Goal: Transaction & Acquisition: Download file/media

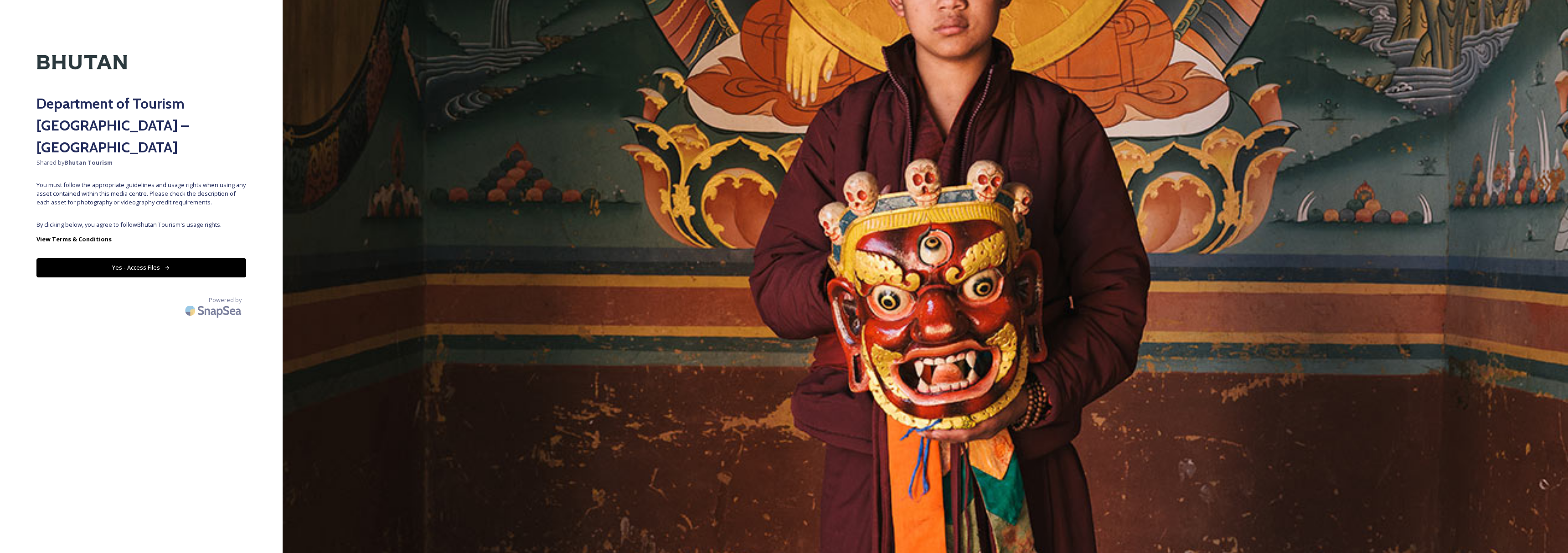
click at [131, 258] on button "Yes - Access Files" at bounding box center [141, 268] width 210 height 19
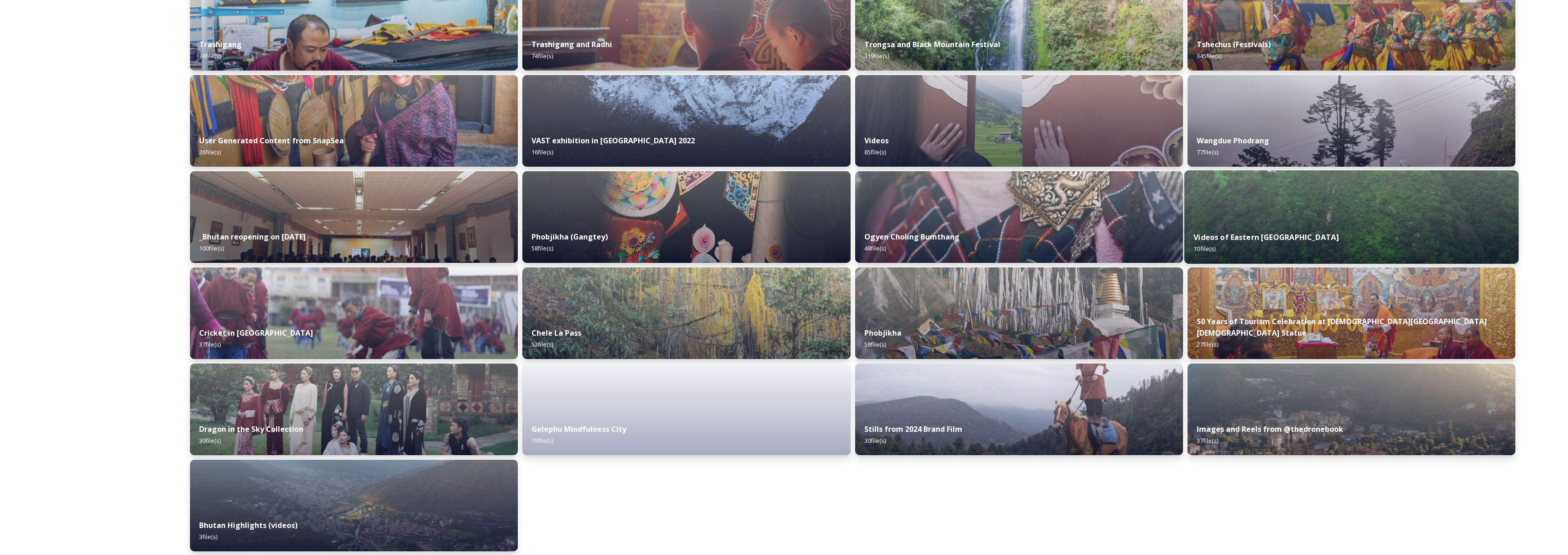
scroll to position [878, 0]
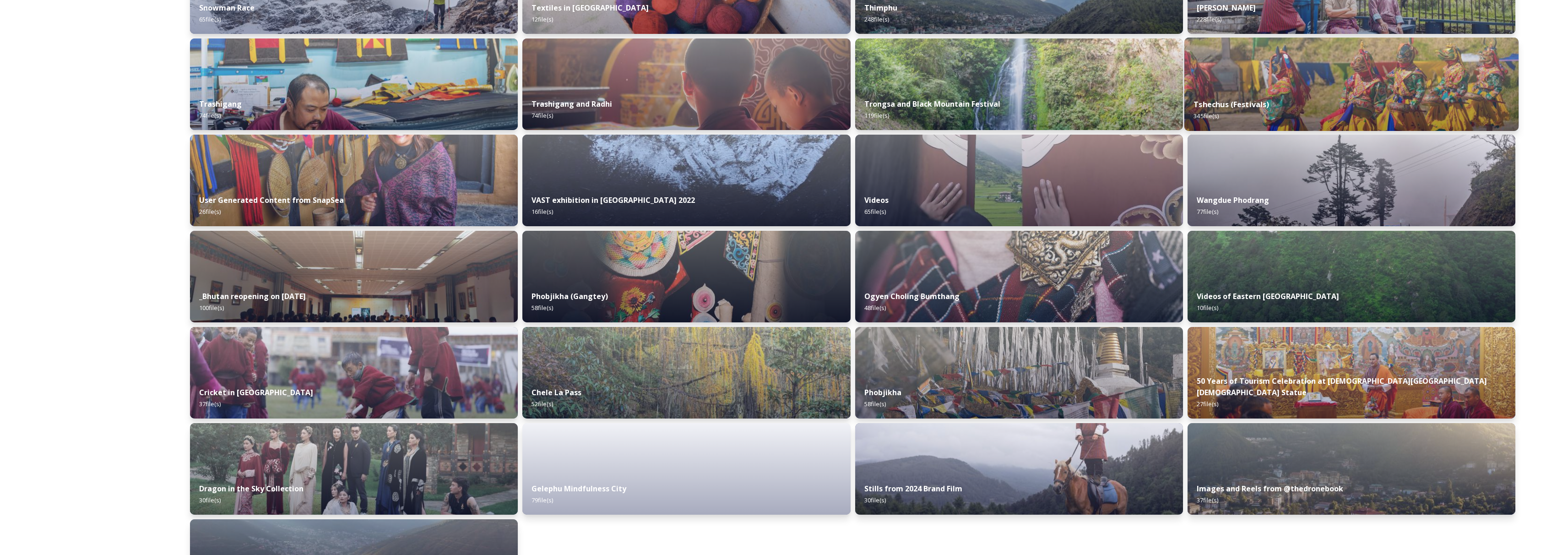
click at [1242, 101] on strong "Tshechus (Festivals)" at bounding box center [1231, 104] width 76 height 10
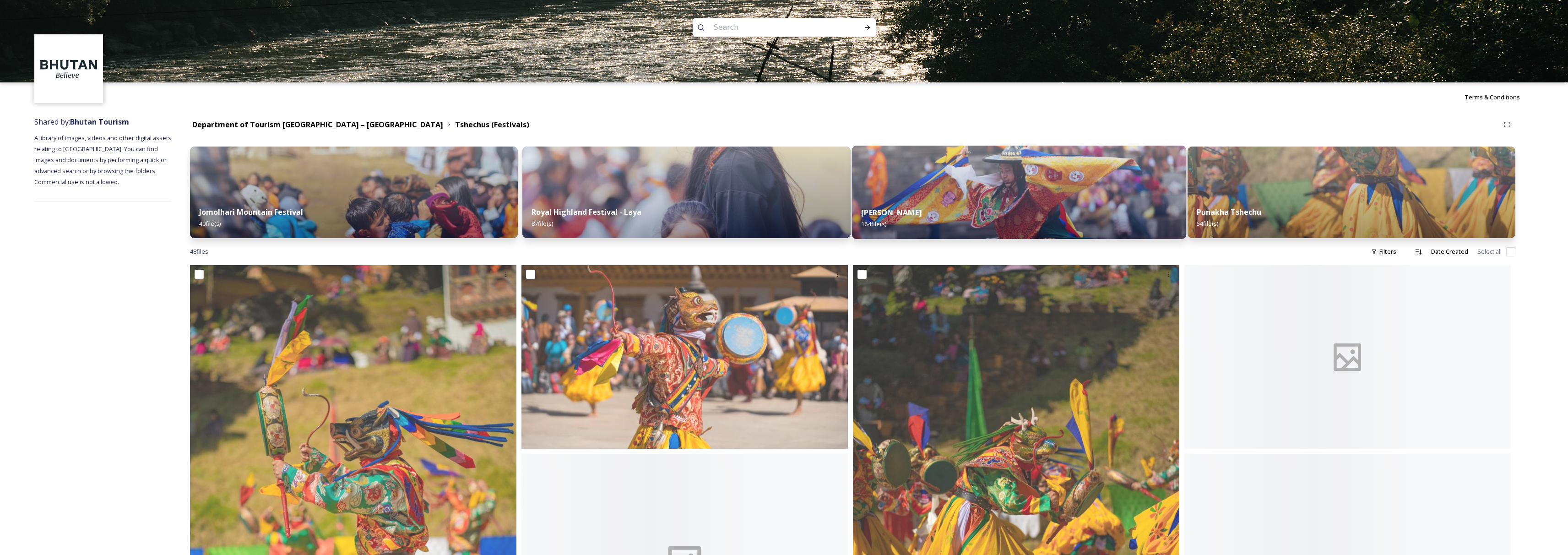
click at [1008, 208] on div "Thimphu Tshechu 164 file(s)" at bounding box center [1019, 218] width 334 height 42
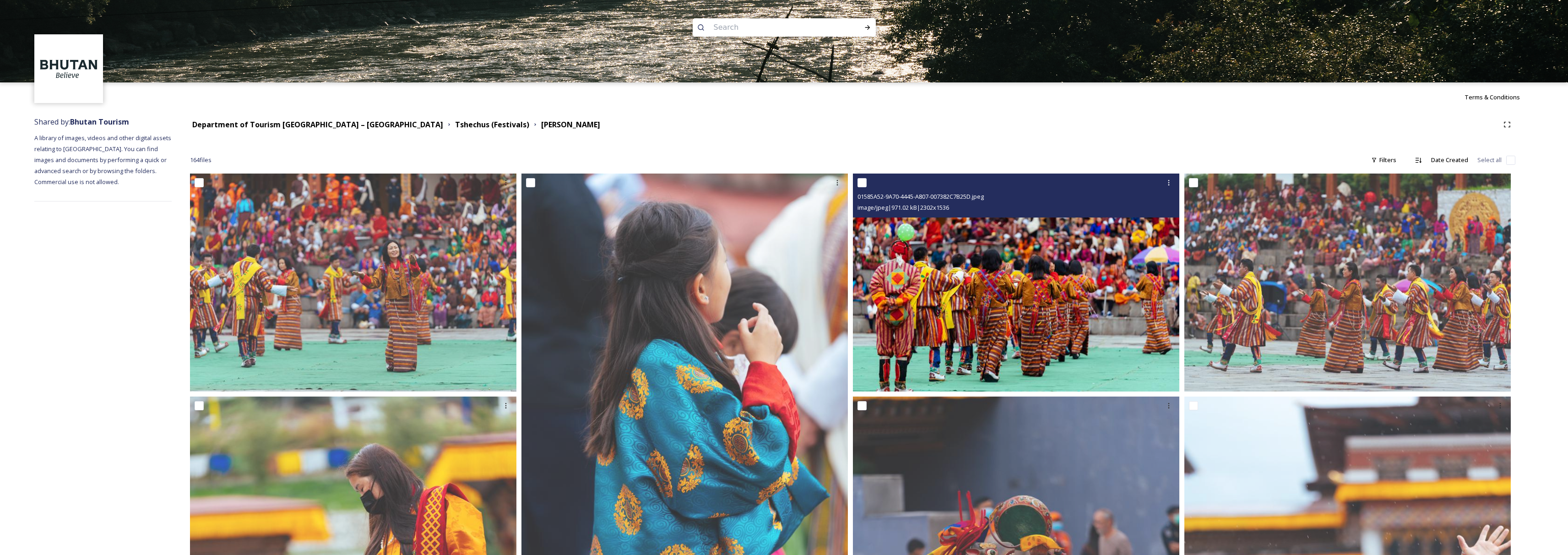
scroll to position [410, 0]
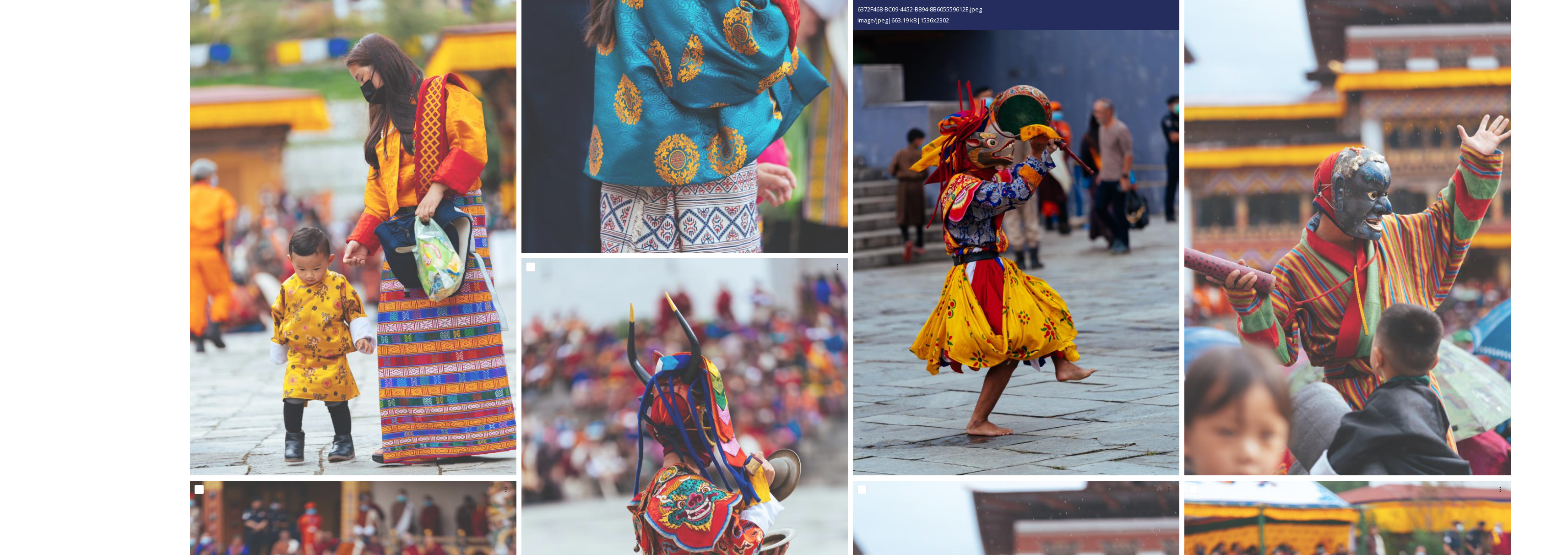
click at [985, 229] on img at bounding box center [1016, 231] width 326 height 489
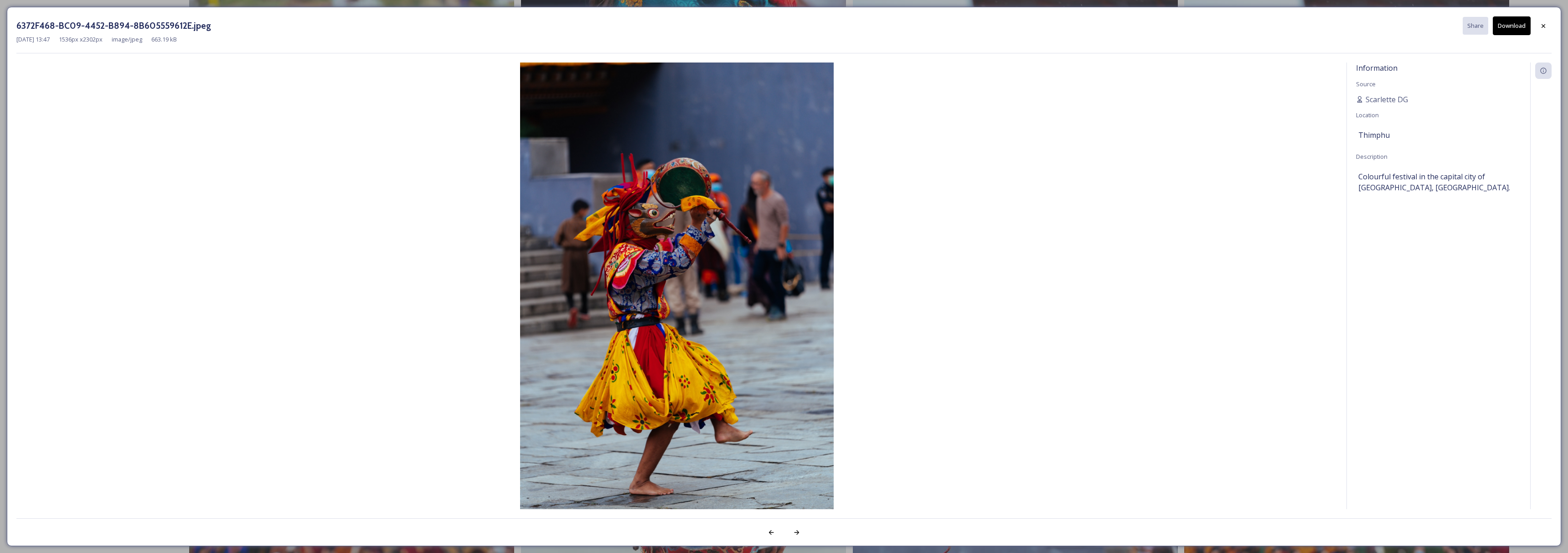
click at [1515, 24] on button "Download" at bounding box center [1511, 26] width 38 height 19
click at [1544, 33] on div at bounding box center [1543, 26] width 16 height 16
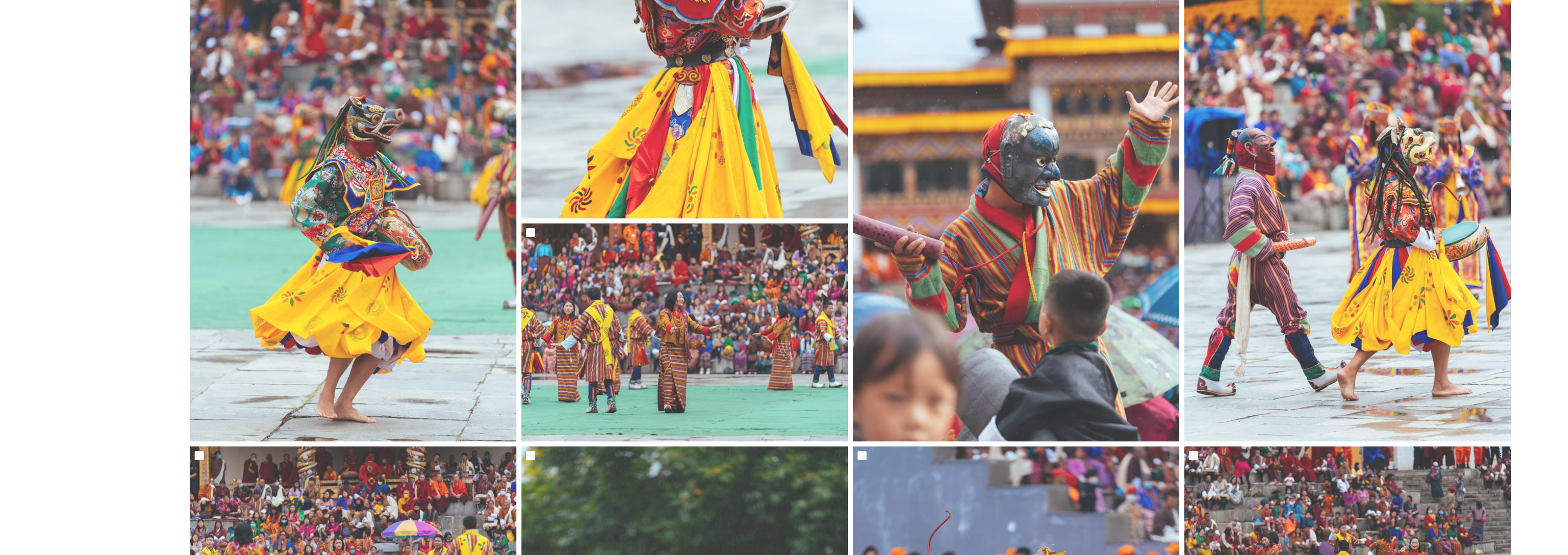
scroll to position [986, 0]
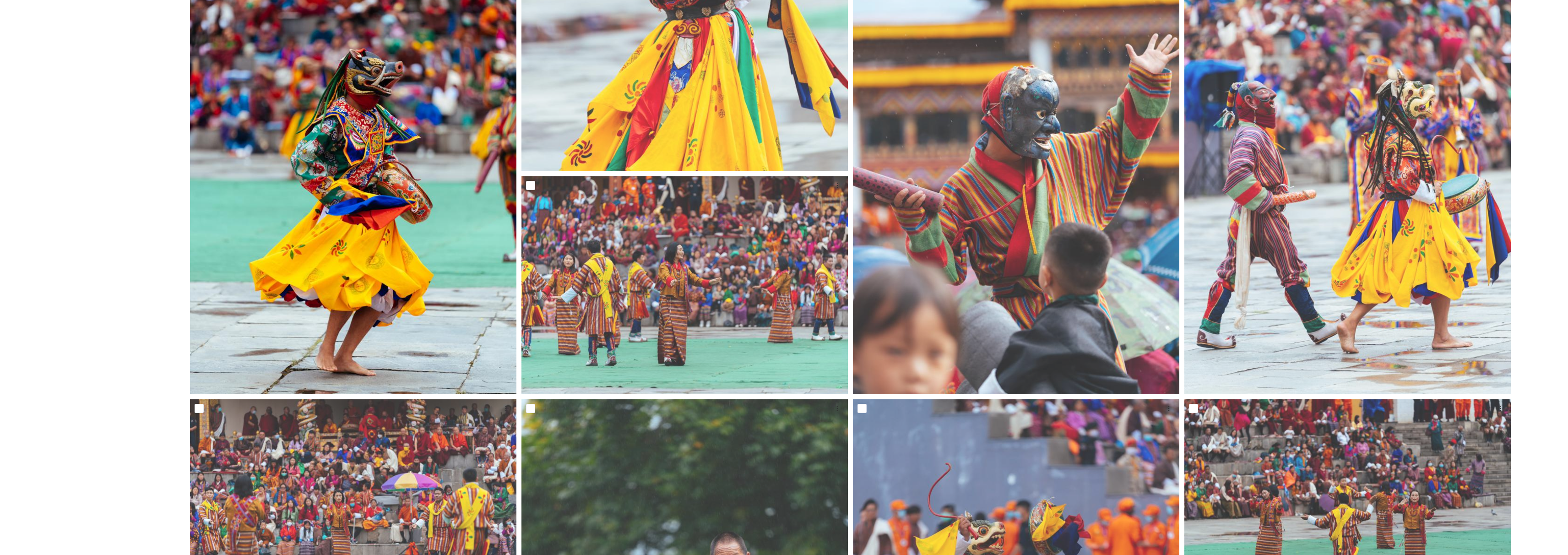
click at [435, 227] on img at bounding box center [353, 149] width 326 height 489
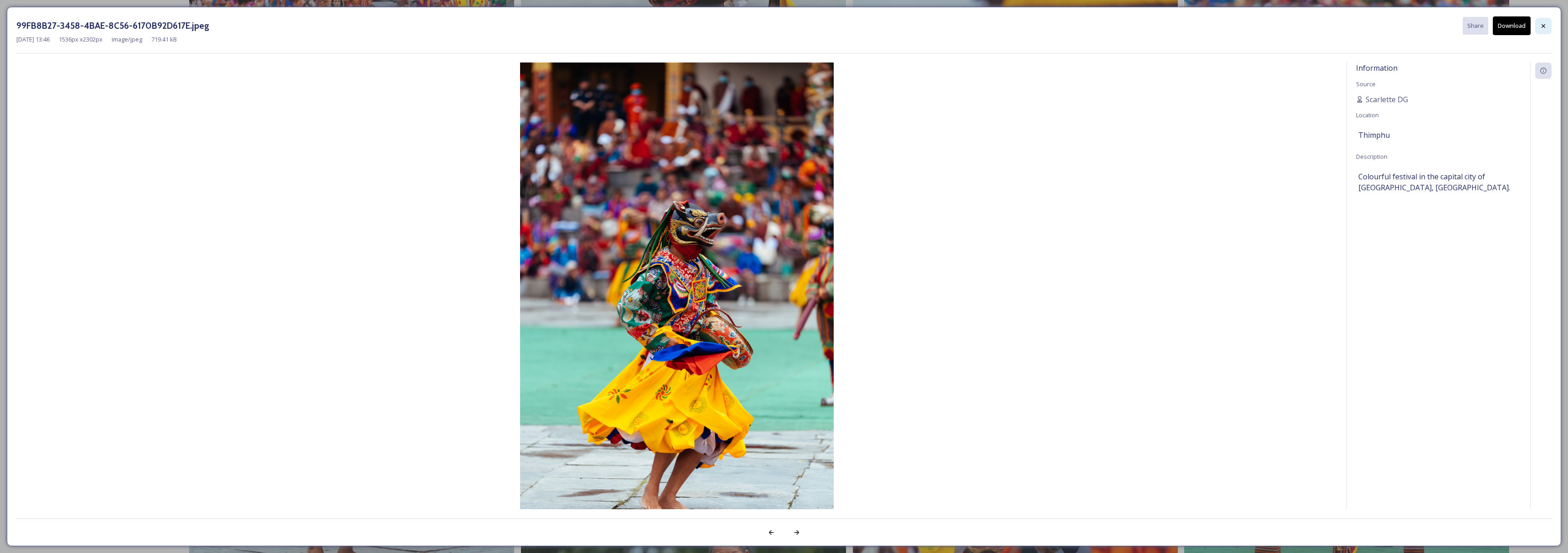
click at [1540, 26] on icon at bounding box center [1544, 26] width 7 height 7
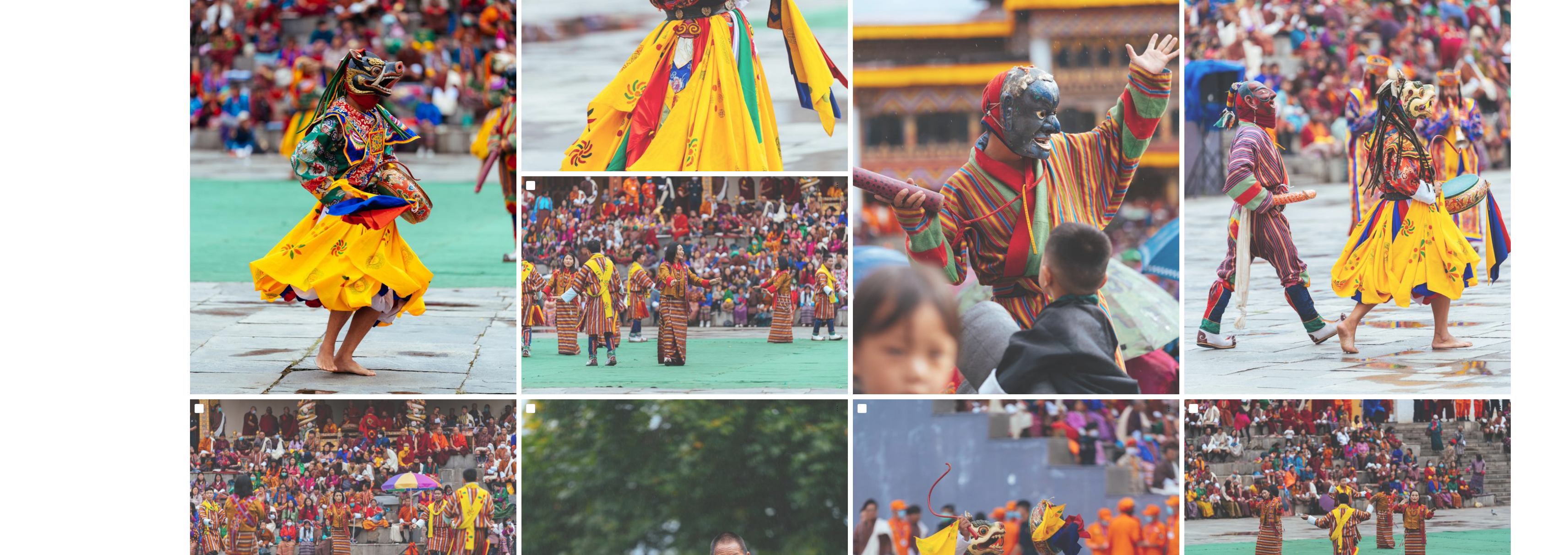
click at [426, 226] on img at bounding box center [353, 149] width 326 height 489
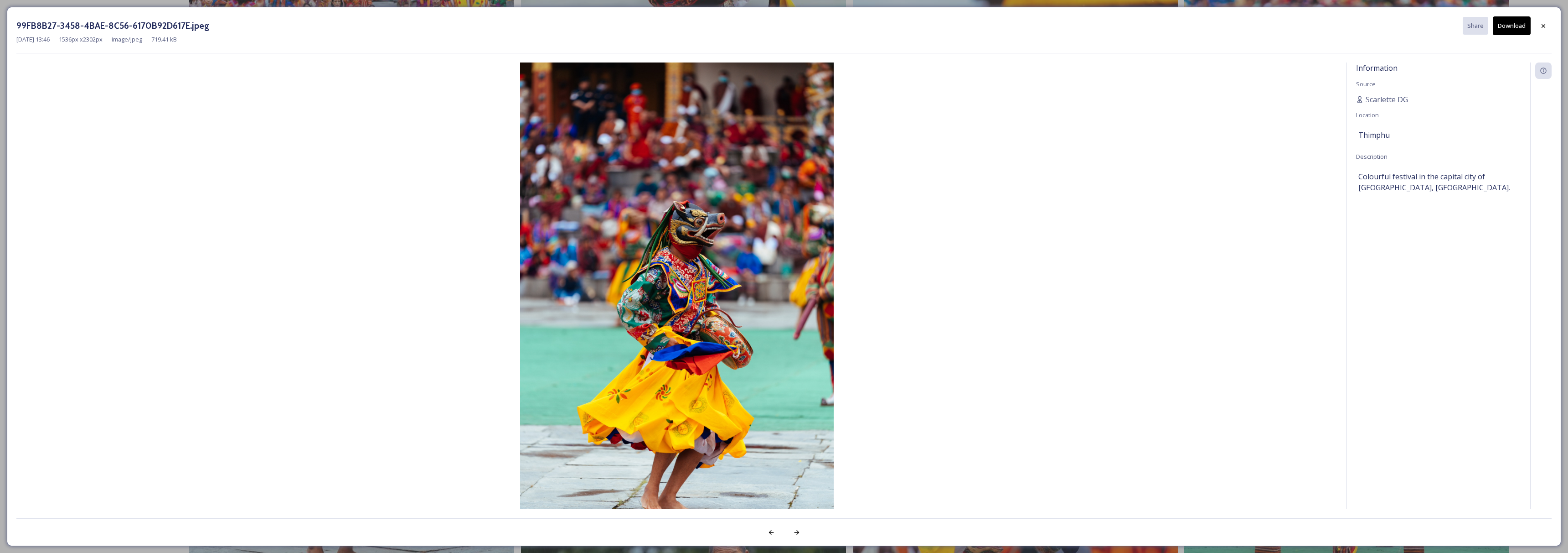
click at [1510, 30] on button "Download" at bounding box center [1511, 26] width 38 height 19
click at [1546, 26] on icon at bounding box center [1544, 26] width 7 height 7
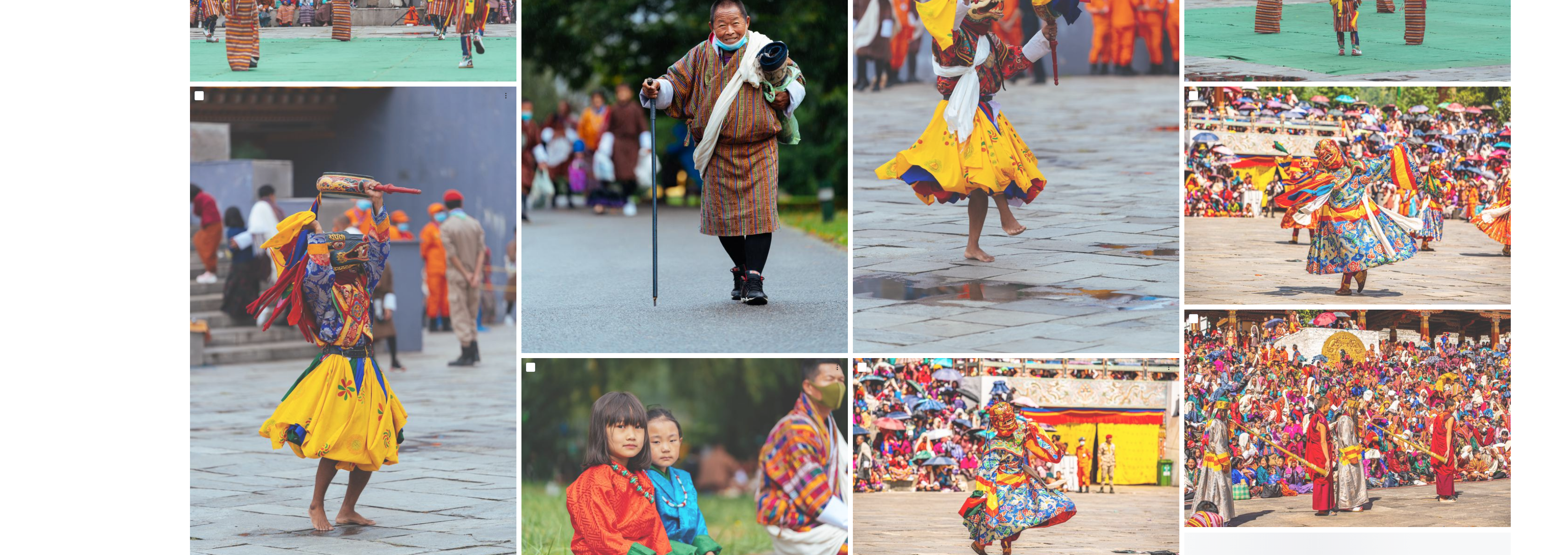
scroll to position [1631, 0]
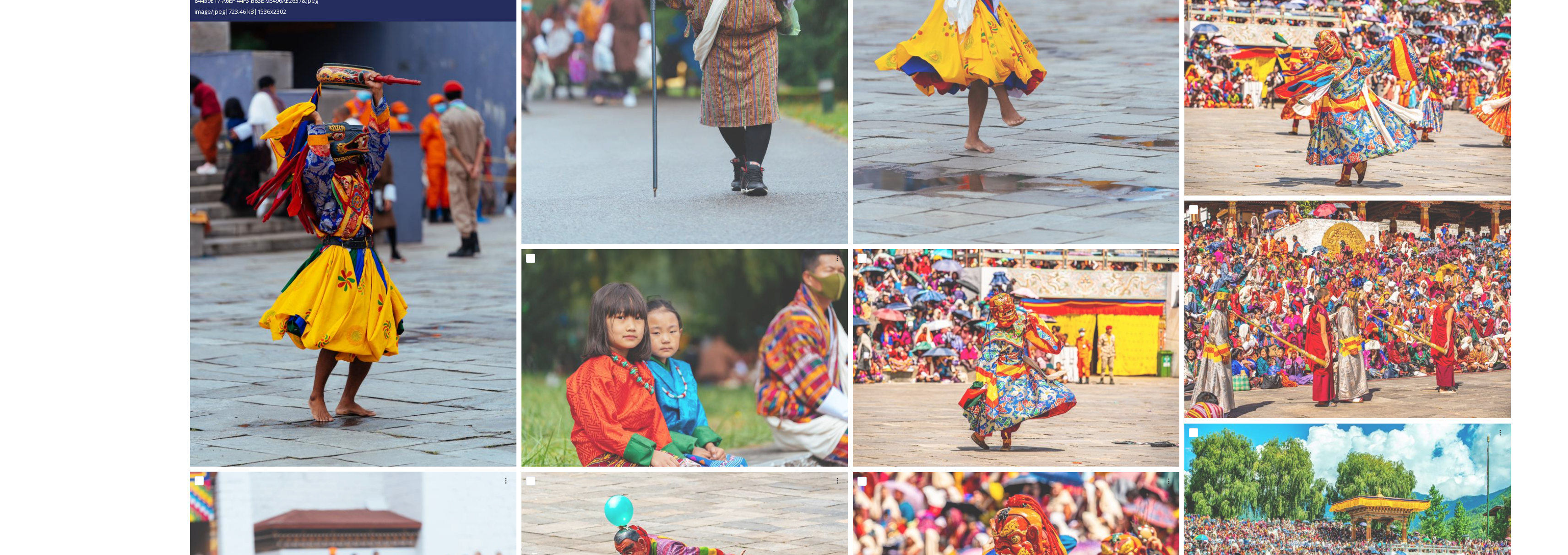
click at [356, 330] on img at bounding box center [353, 222] width 326 height 489
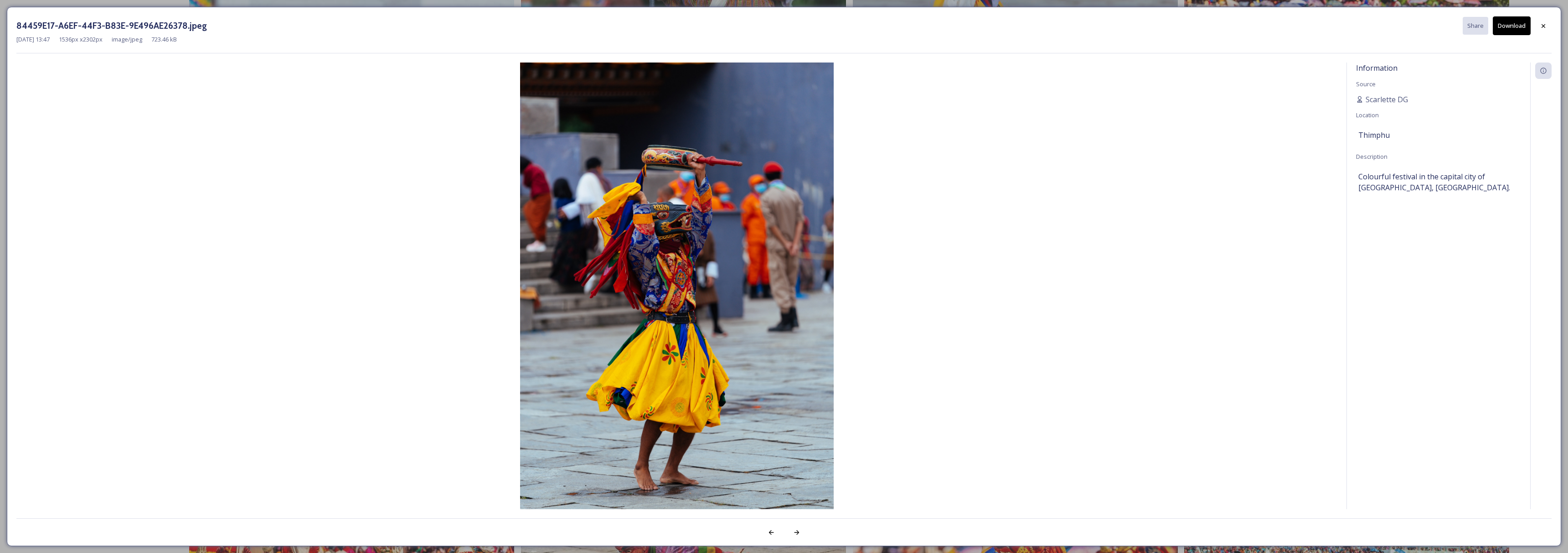
click at [1518, 26] on button "Download" at bounding box center [1511, 26] width 38 height 19
click at [1542, 25] on icon at bounding box center [1543, 25] width 4 height 4
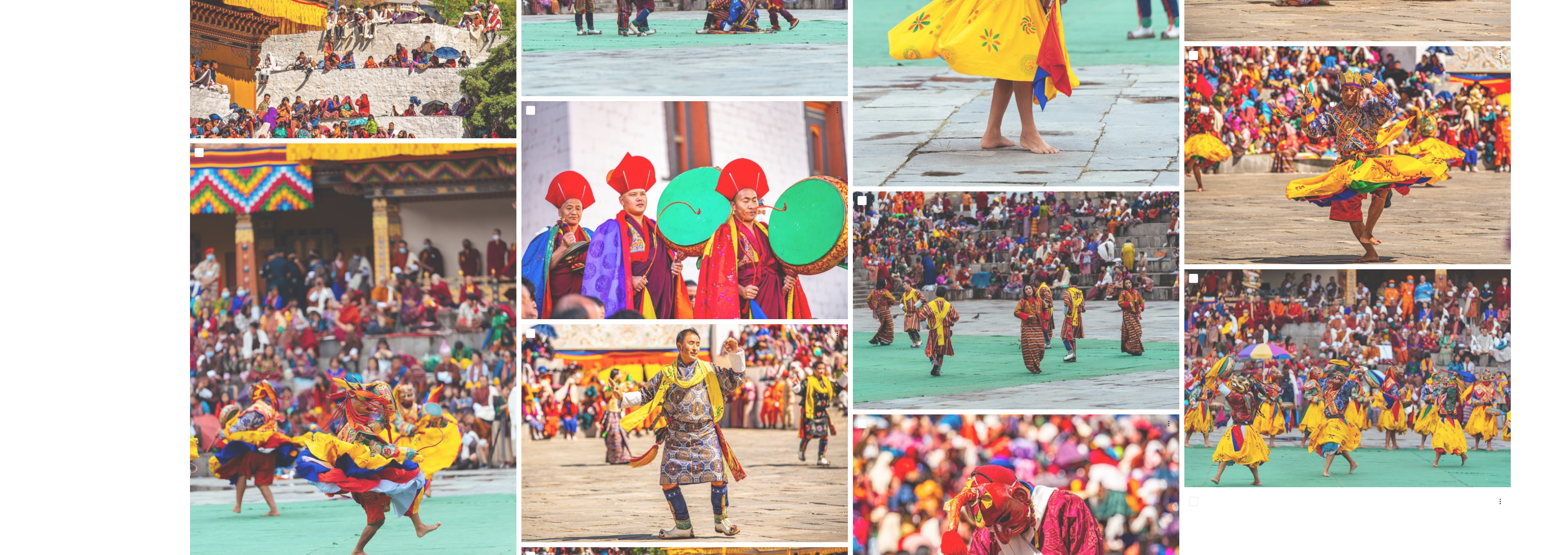
scroll to position [3068, 0]
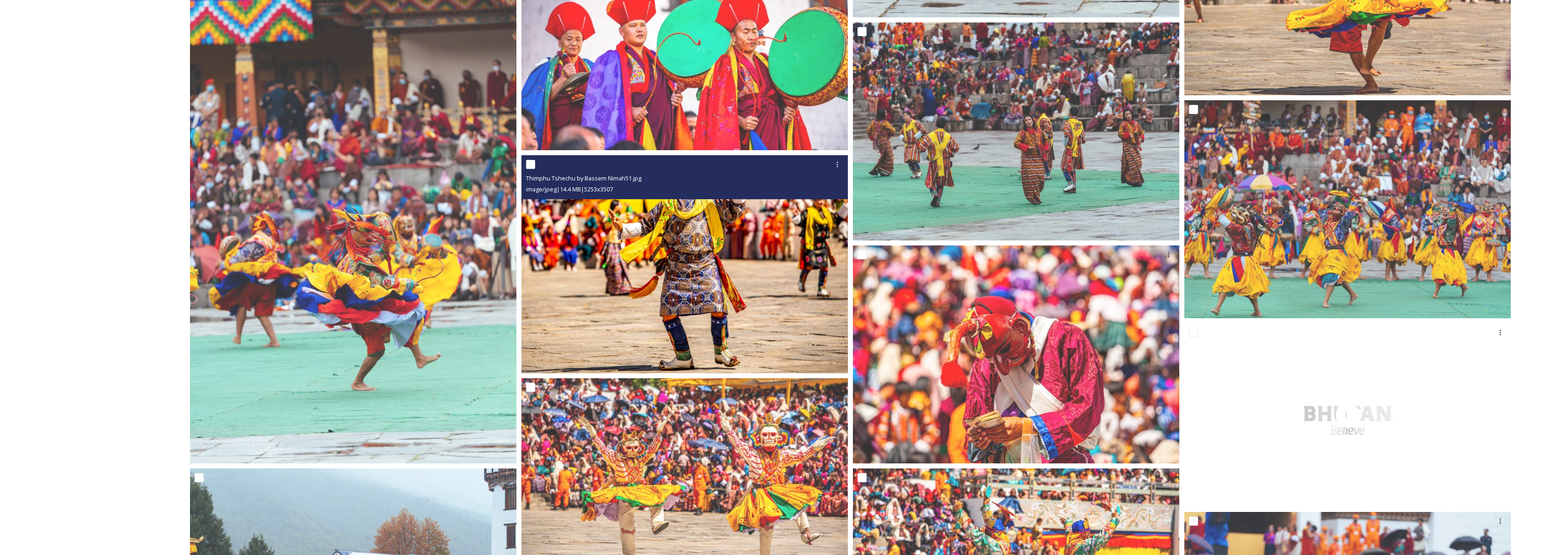
click at [685, 275] on img at bounding box center [684, 264] width 326 height 218
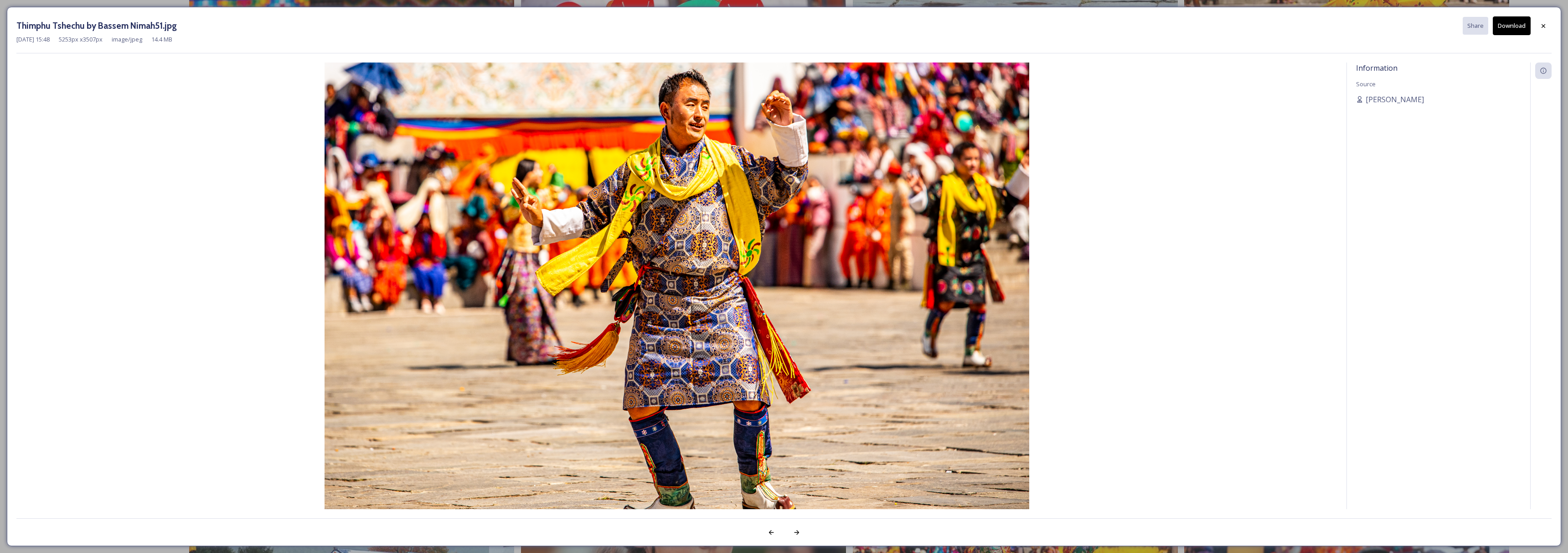
click at [1513, 27] on button "Download" at bounding box center [1511, 26] width 38 height 19
click at [1542, 26] on icon at bounding box center [1543, 25] width 4 height 4
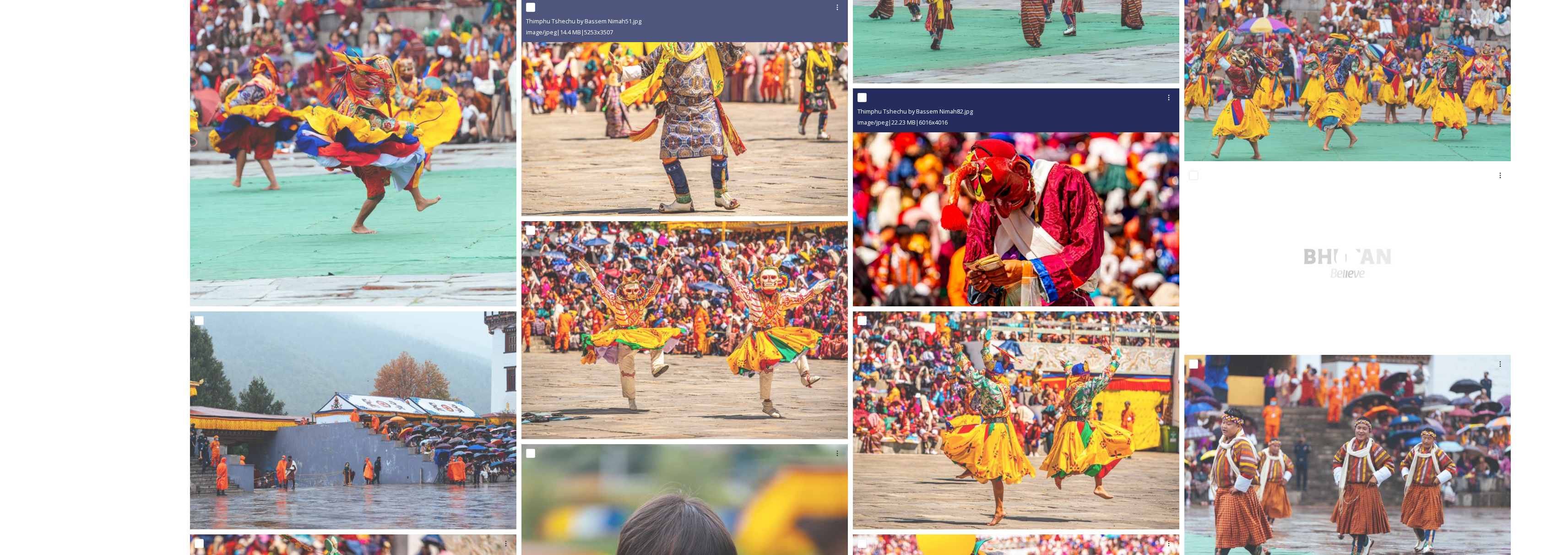
scroll to position [3335, 0]
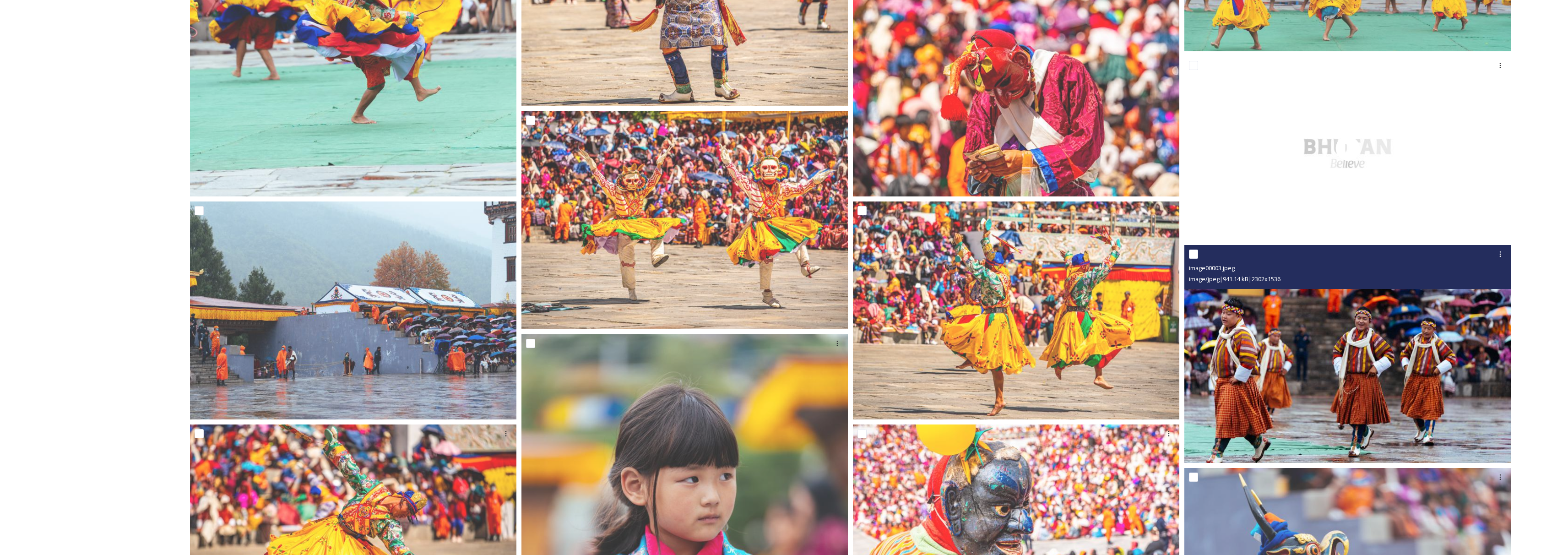
click at [1268, 343] on img at bounding box center [1347, 354] width 326 height 218
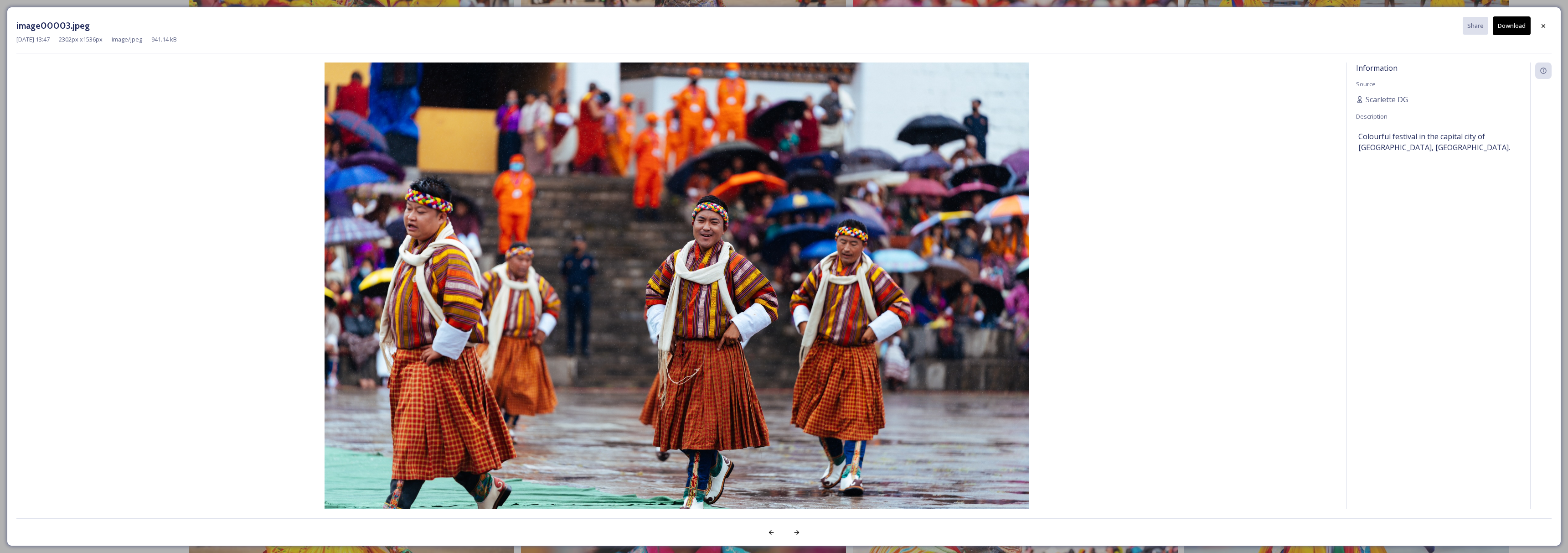
click at [1511, 25] on button "Download" at bounding box center [1511, 26] width 38 height 19
click at [1543, 26] on icon at bounding box center [1544, 26] width 7 height 7
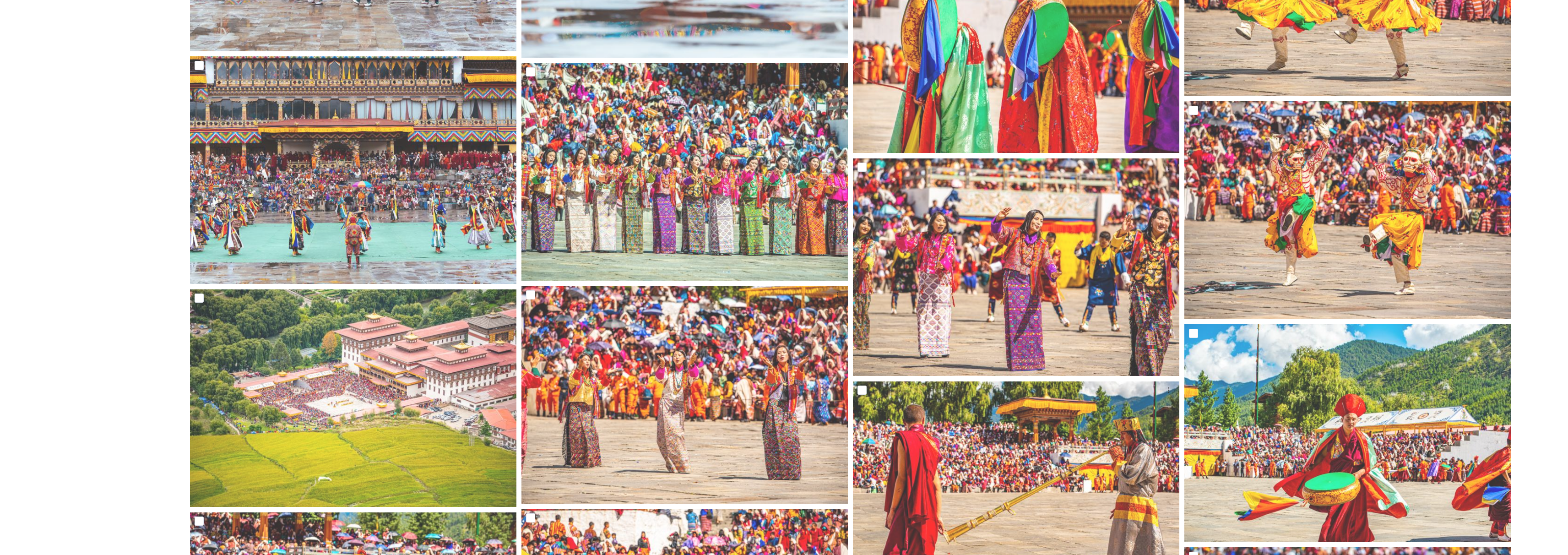
scroll to position [6201, 0]
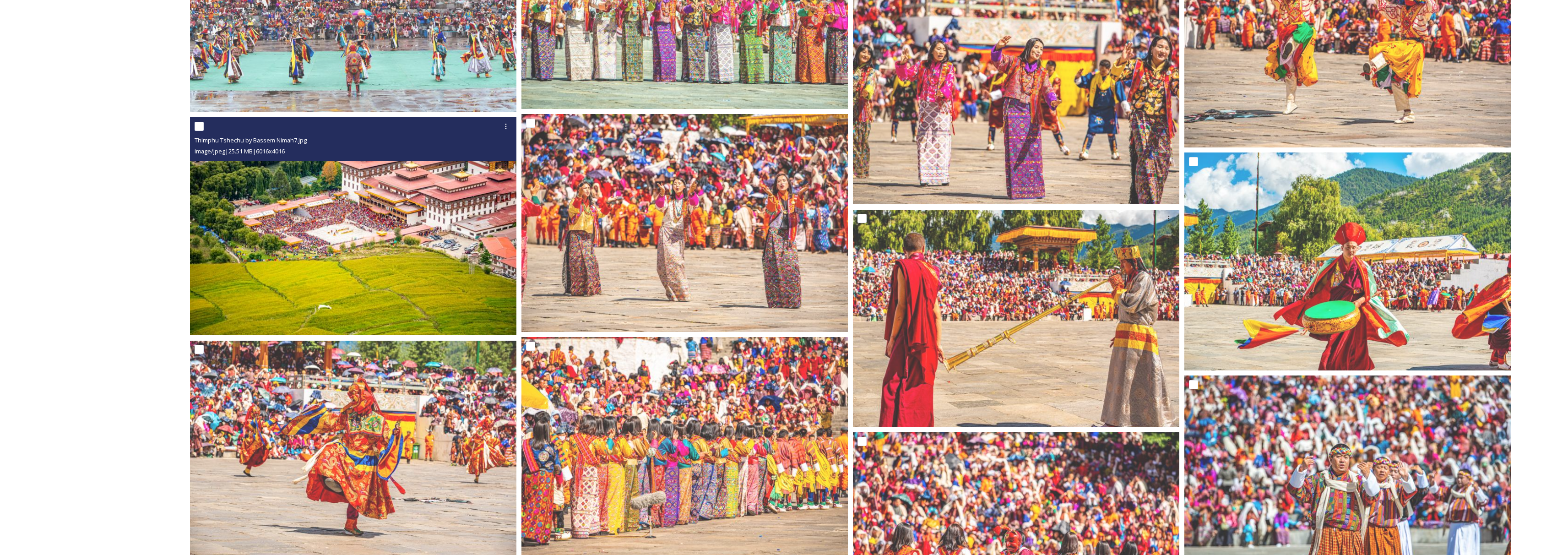
click at [326, 284] on img at bounding box center [353, 226] width 326 height 218
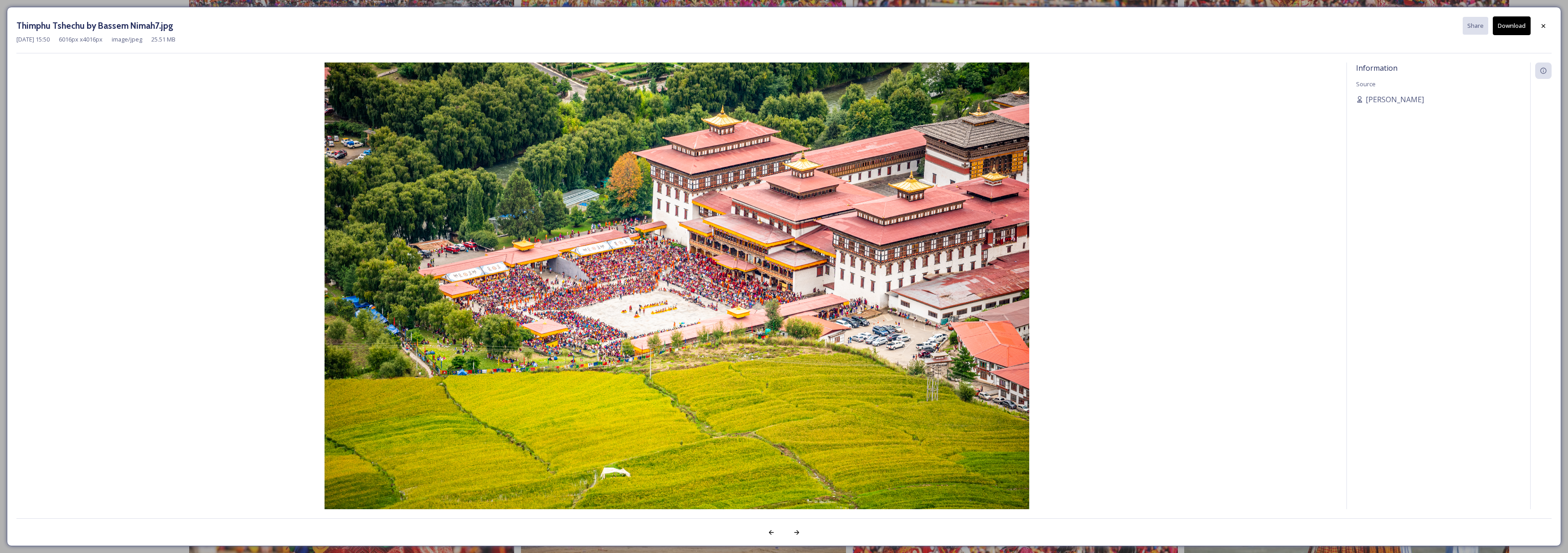
click at [1521, 29] on button "Download" at bounding box center [1511, 26] width 38 height 19
click at [1536, 31] on div at bounding box center [1543, 26] width 16 height 16
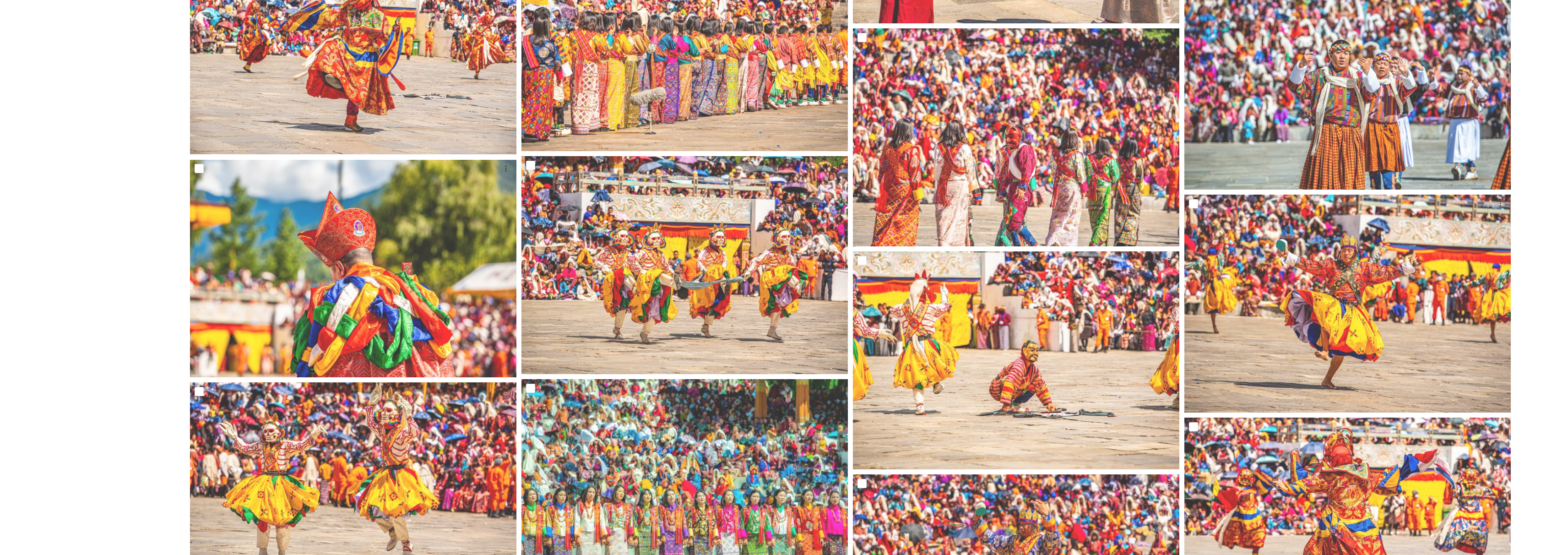
scroll to position [6714, 0]
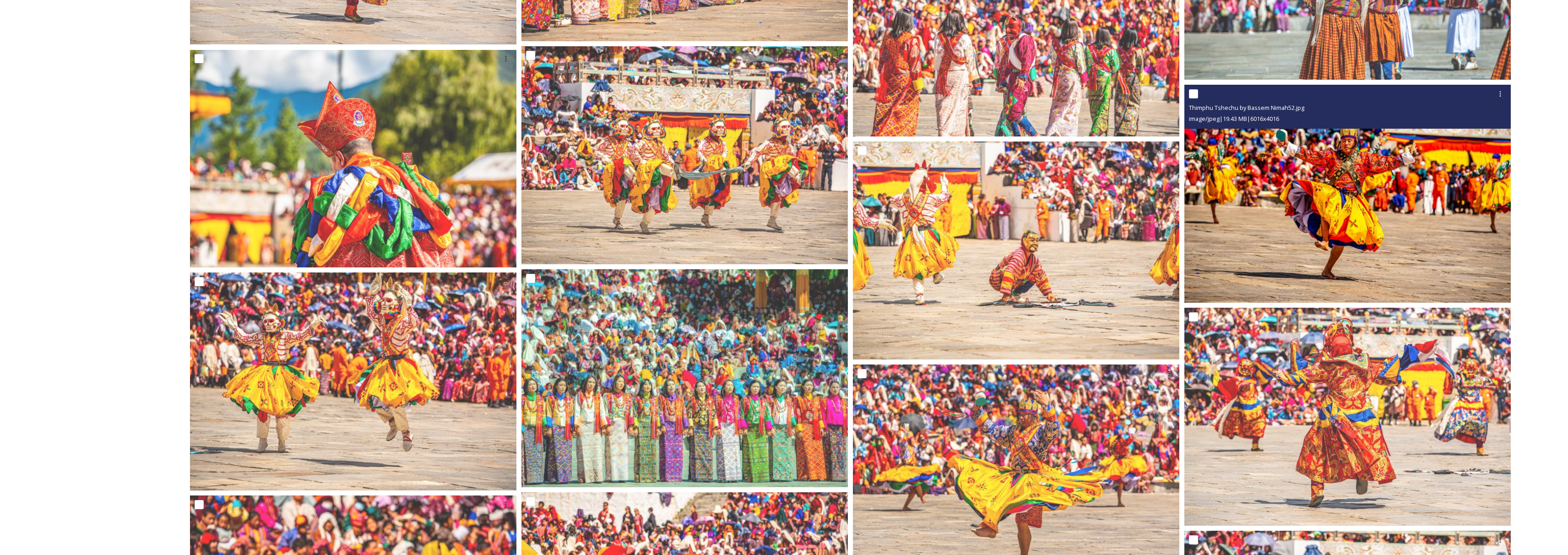
click at [1266, 202] on img at bounding box center [1347, 194] width 326 height 218
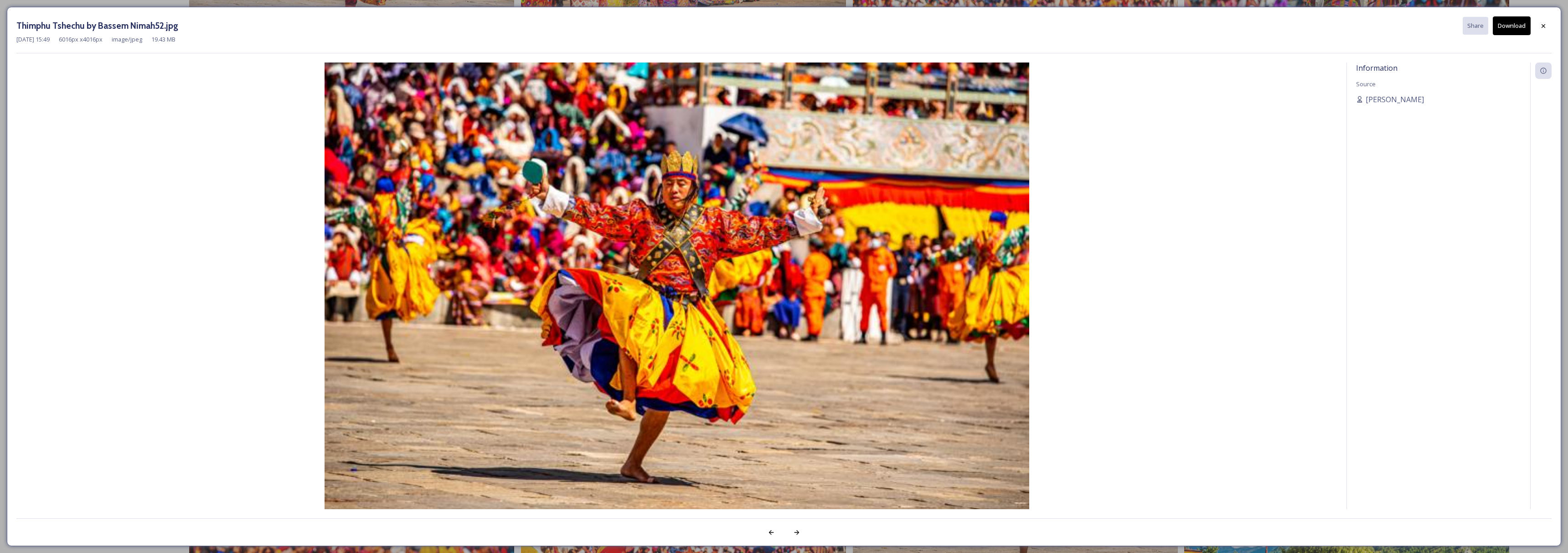
click at [1504, 28] on button "Download" at bounding box center [1511, 26] width 38 height 19
click at [1544, 28] on icon at bounding box center [1544, 26] width 7 height 7
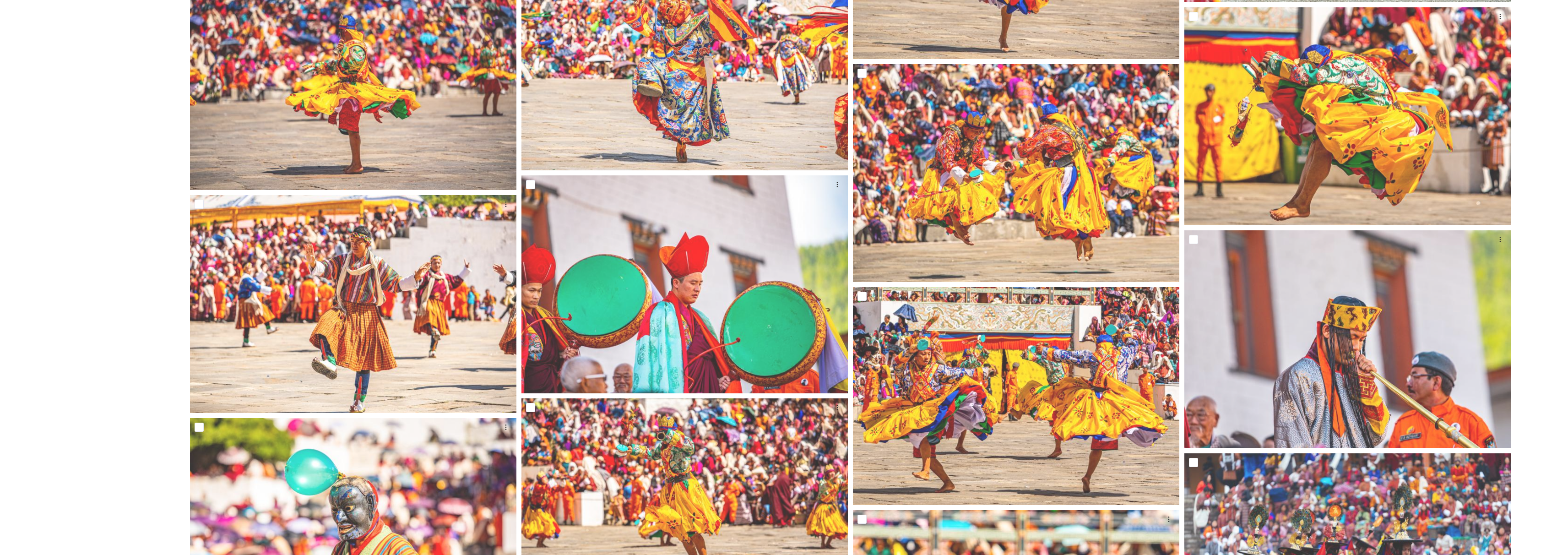
scroll to position [8257, 0]
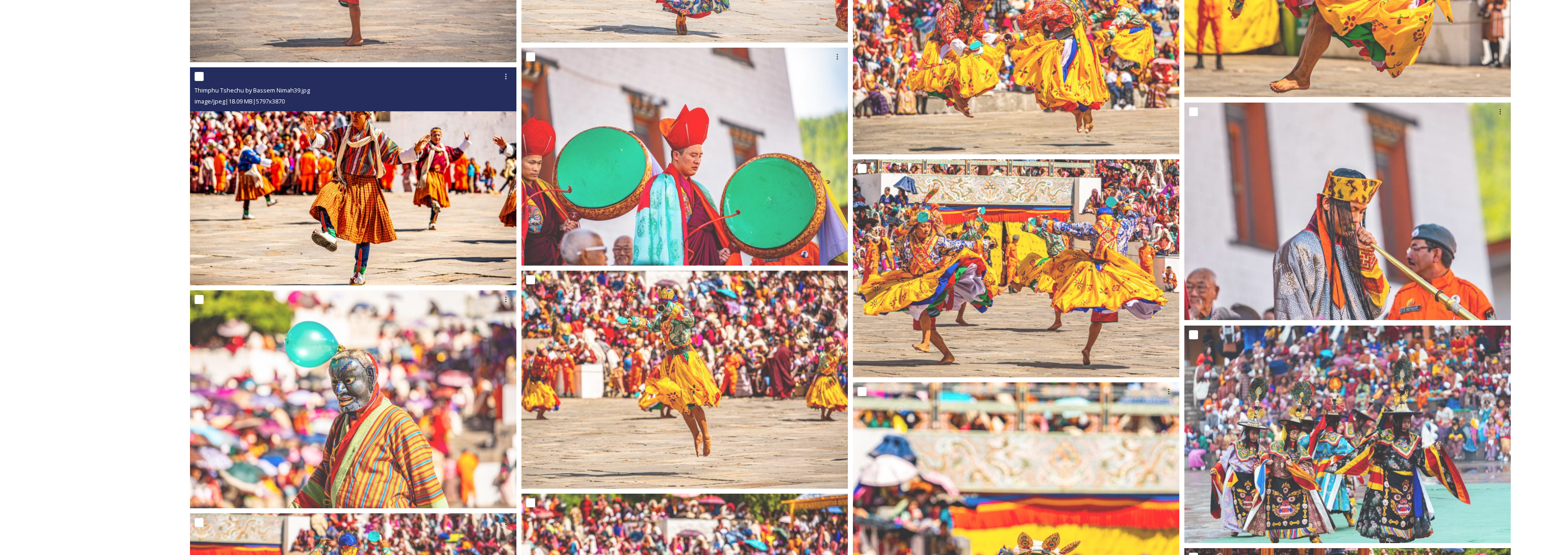
click at [352, 209] on img at bounding box center [353, 176] width 326 height 218
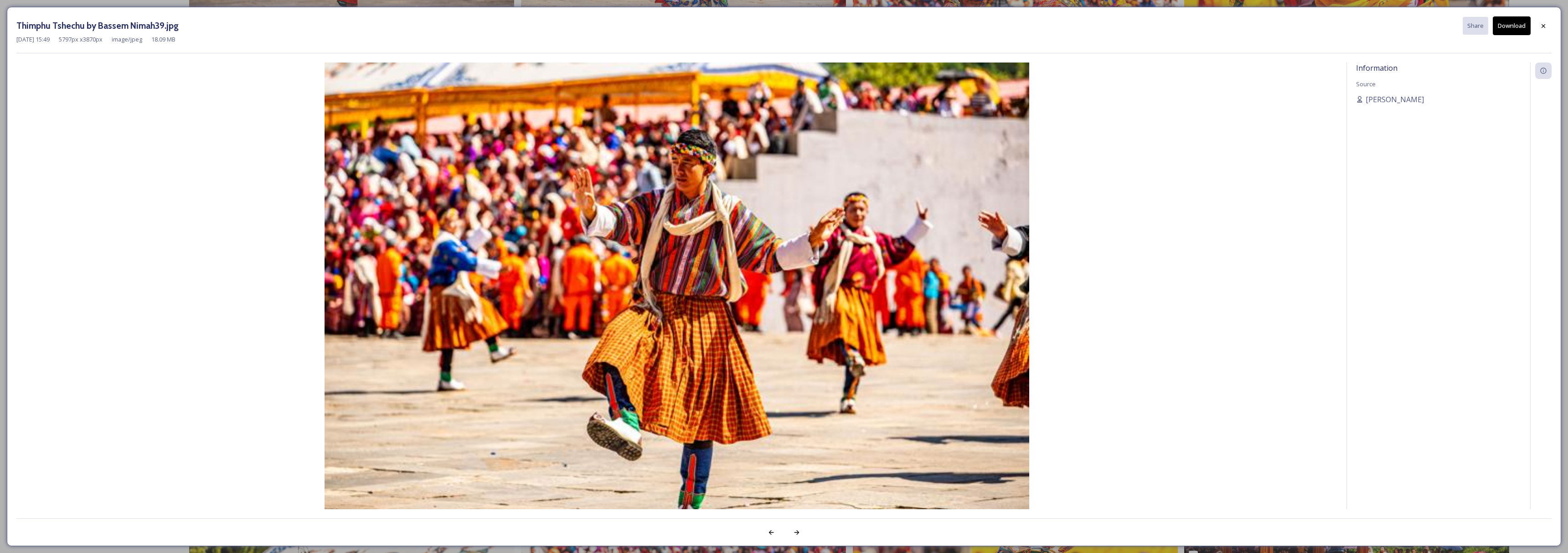
click at [1513, 26] on button "Download" at bounding box center [1511, 26] width 38 height 19
click at [1540, 28] on icon at bounding box center [1544, 26] width 7 height 7
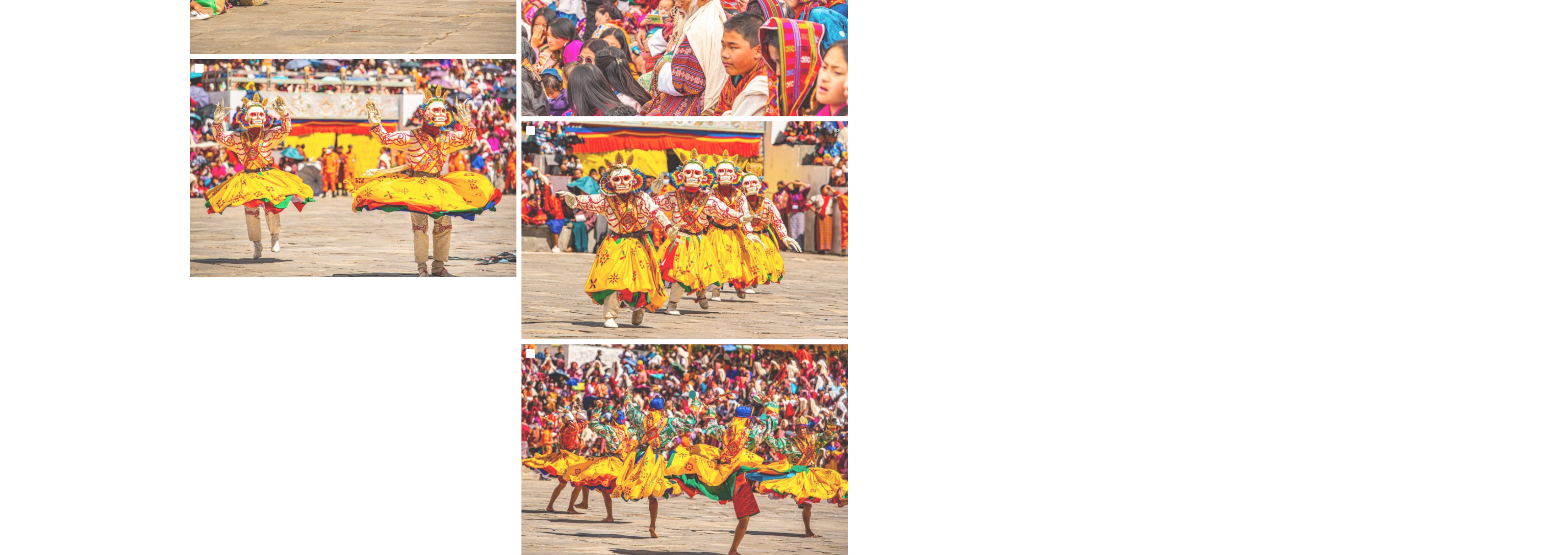
scroll to position [11239, 0]
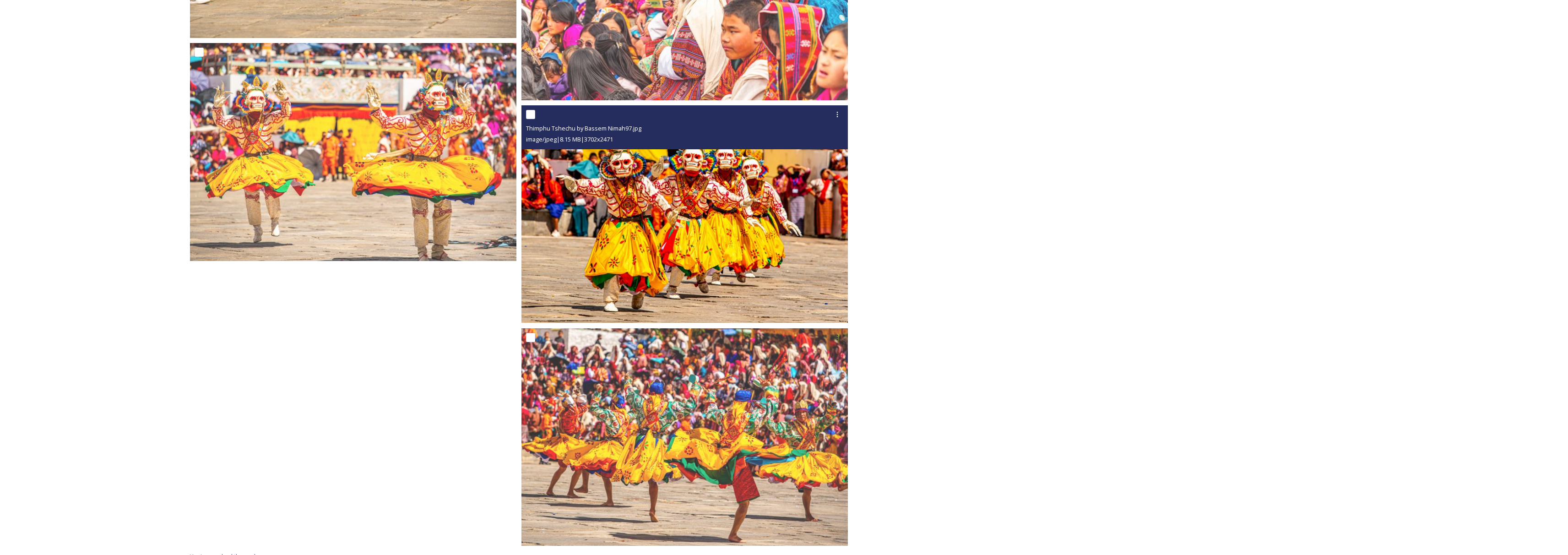
click at [728, 251] on img at bounding box center [684, 214] width 326 height 218
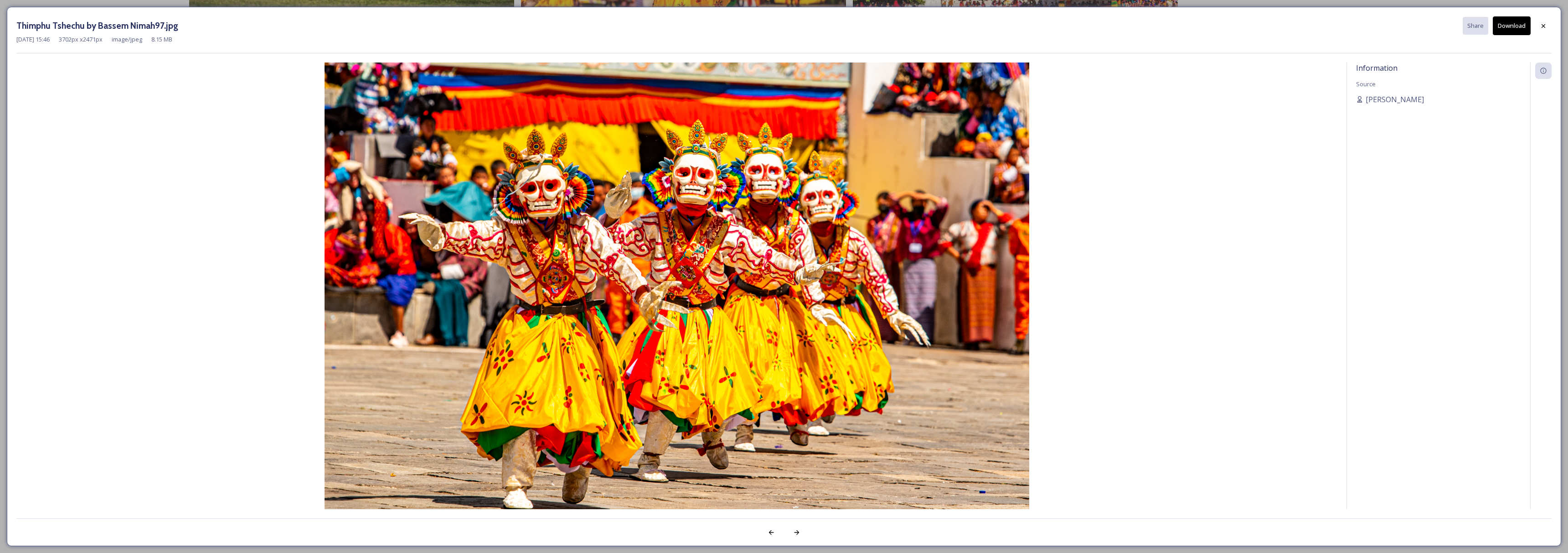
click at [1522, 30] on button "Download" at bounding box center [1511, 26] width 38 height 19
click at [1546, 30] on div at bounding box center [1543, 26] width 16 height 16
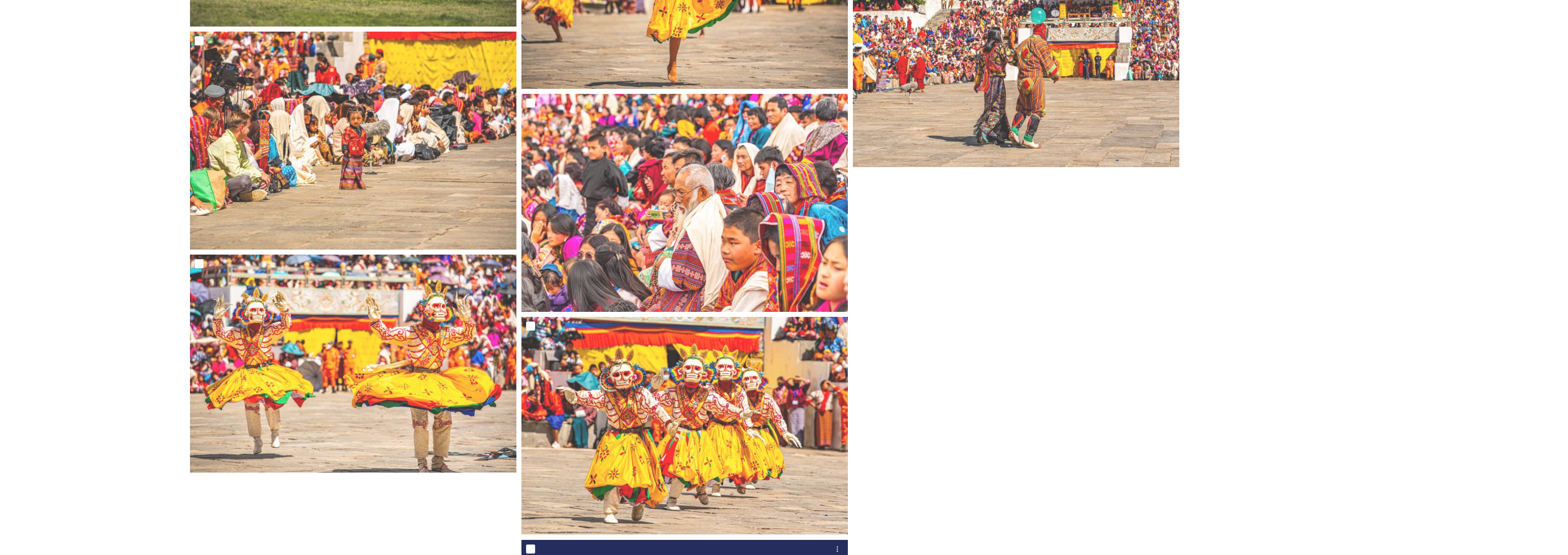
scroll to position [11239, 0]
